Goal: Book appointment/travel/reservation

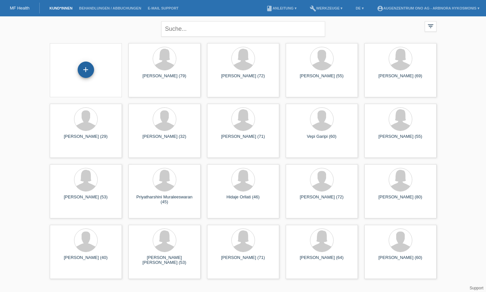
click at [92, 75] on div "+" at bounding box center [86, 69] width 16 height 11
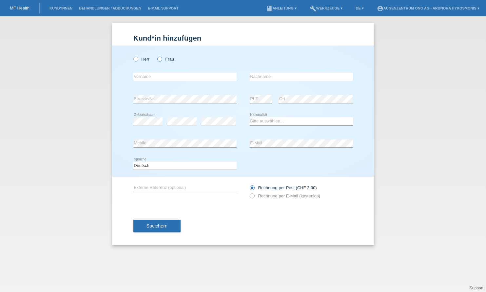
click at [156, 56] on icon at bounding box center [156, 56] width 0 height 0
click at [161, 60] on input "Frau" at bounding box center [159, 59] width 4 height 4
radio input "true"
click at [158, 77] on input "text" at bounding box center [184, 77] width 103 height 8
type input "Yogamalar"
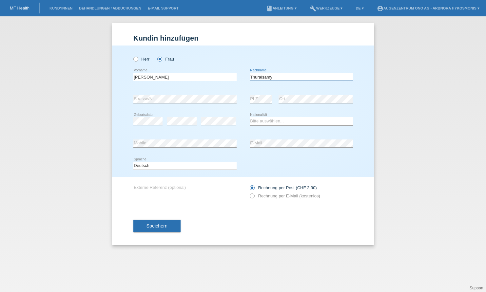
type input "Thuraisamy"
select select "CH"
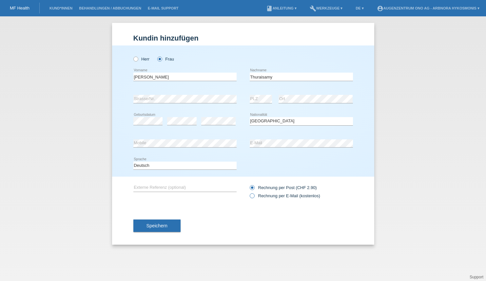
click at [248, 193] on icon at bounding box center [248, 193] width 0 height 0
click at [253, 196] on input "Rechnung per E-Mail (kostenlos)" at bounding box center [251, 197] width 4 height 8
radio input "true"
click at [166, 228] on span "Speichern" at bounding box center [156, 225] width 21 height 5
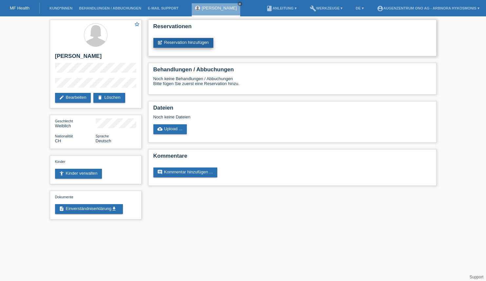
click at [170, 41] on link "post_add Reservation hinzufügen" at bounding box center [183, 43] width 60 height 10
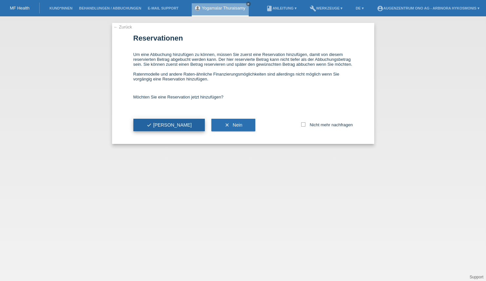
click at [160, 128] on button "check Ja" at bounding box center [169, 125] width 72 height 12
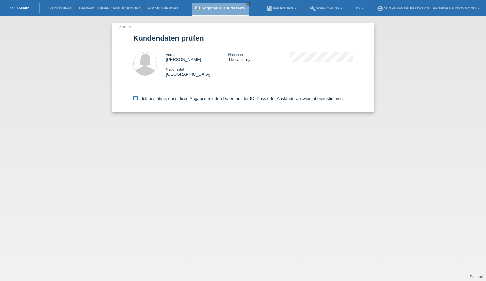
click at [137, 99] on icon at bounding box center [135, 98] width 4 height 4
click at [137, 99] on input "Ich bestätige, dass diese Angaben mit den Daten auf der ID, Pass oder Ausländer…" at bounding box center [135, 98] width 4 height 4
checkbox input "true"
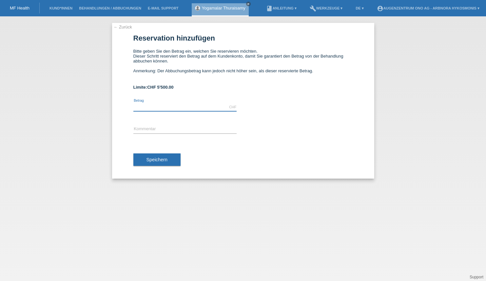
click at [163, 105] on input "text" at bounding box center [184, 107] width 103 height 8
type input "3800.00"
click at [173, 131] on input "text" at bounding box center [184, 129] width 103 height 8
type input "K"
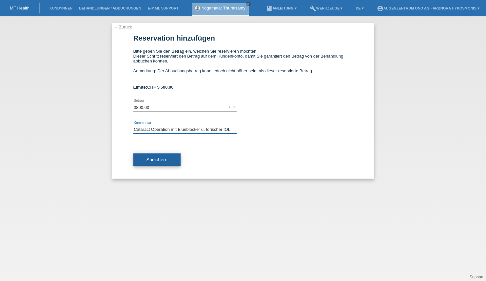
type input "Cataract Operation mit Blueblocker u. torischer IOL"
click at [171, 163] on button "Speichern" at bounding box center [156, 160] width 47 height 12
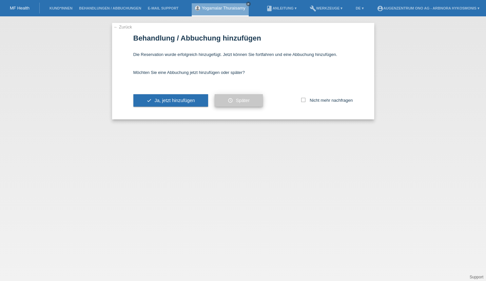
click at [243, 103] on span "Später" at bounding box center [243, 100] width 14 height 5
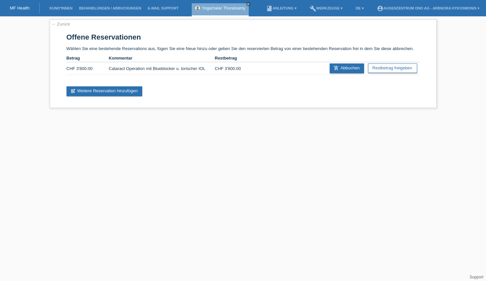
click at [223, 11] on div "Yogamalar Thuraisamy close" at bounding box center [220, 9] width 57 height 13
click at [60, 23] on link "← Zurück" at bounding box center [61, 24] width 18 height 5
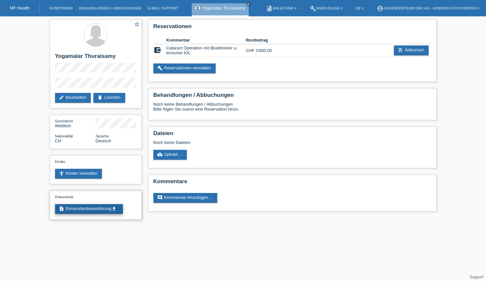
click at [76, 210] on link "description Einverständniserklärung get_app" at bounding box center [89, 209] width 68 height 10
click at [444, 9] on link "account_circle Augenzentrum ONO AG - Arbnora Hykosmonis ▾" at bounding box center [427, 8] width 109 height 4
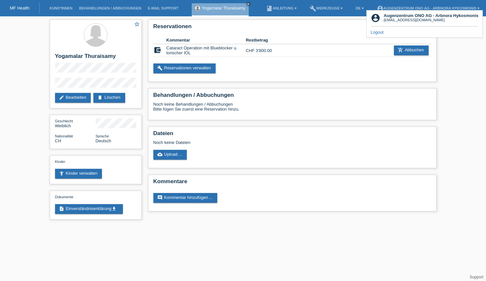
click at [381, 33] on link "Logout" at bounding box center [376, 32] width 13 height 5
